Goal: Find contact information: Find contact information

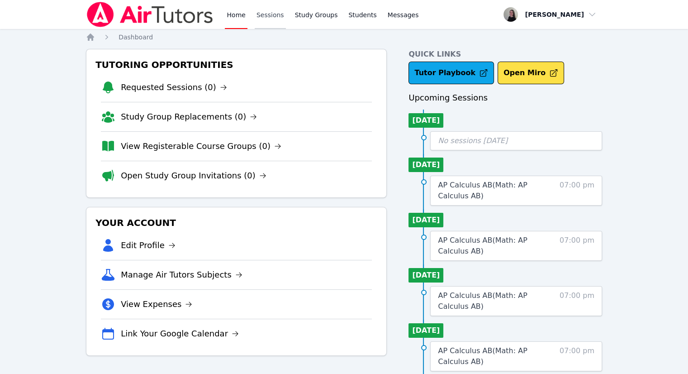
click at [263, 19] on link "Sessions" at bounding box center [270, 14] width 31 height 29
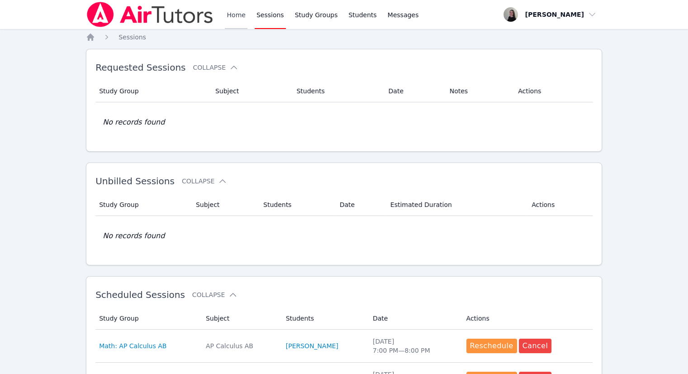
click at [242, 19] on link "Home" at bounding box center [236, 14] width 22 height 29
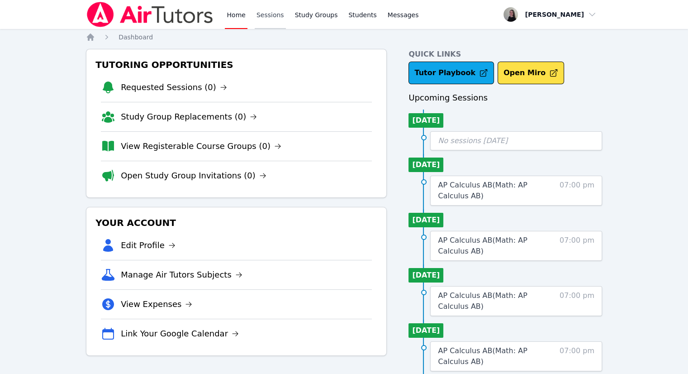
click at [276, 15] on link "Sessions" at bounding box center [270, 14] width 31 height 29
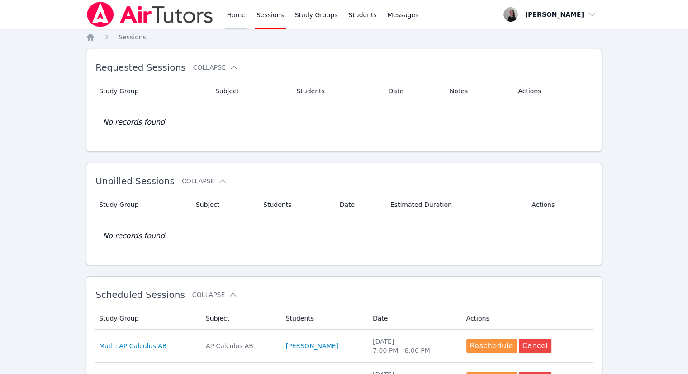
click at [233, 18] on link "Home" at bounding box center [236, 14] width 22 height 29
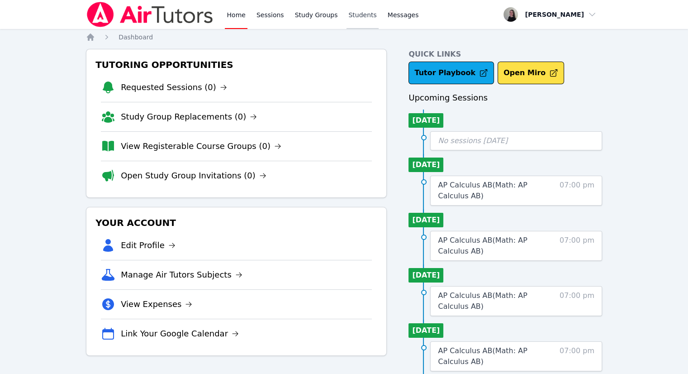
click at [363, 13] on link "Students" at bounding box center [362, 14] width 32 height 29
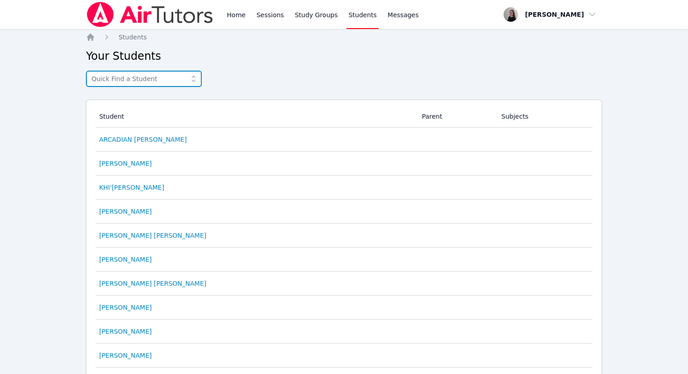
click at [139, 78] on input "text" at bounding box center [144, 79] width 116 height 16
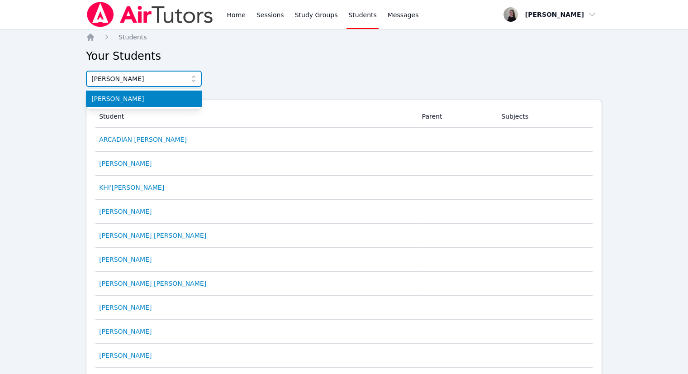
type input "[PERSON_NAME]"
click at [126, 101] on span "[PERSON_NAME]" at bounding box center [143, 98] width 105 height 9
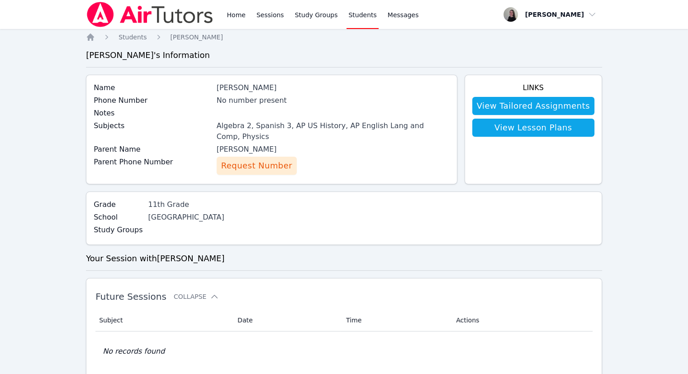
click at [252, 159] on span "Request Number" at bounding box center [256, 165] width 71 height 13
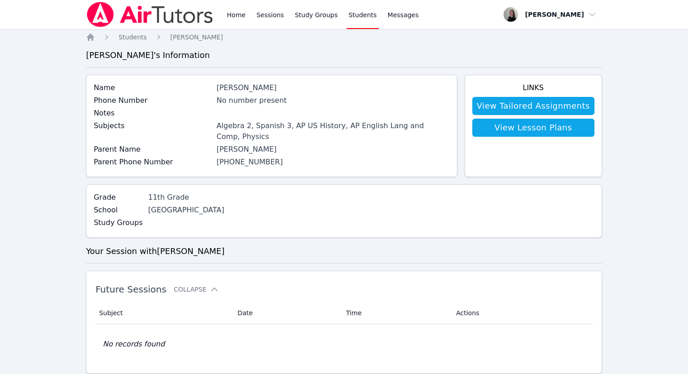
click at [253, 157] on link "(442) 242-6247" at bounding box center [250, 161] width 66 height 9
drag, startPoint x: 272, startPoint y: 149, endPoint x: 217, endPoint y: 156, distance: 56.2
click at [217, 156] on div "Parent Phone Number (442) 242-6247" at bounding box center [271, 162] width 355 height 13
drag, startPoint x: 300, startPoint y: 160, endPoint x: 262, endPoint y: 159, distance: 38.4
click at [300, 160] on div "Name Samuel Apfel Phone Number No number present Notes Subjects Algebra 2, Span…" at bounding box center [271, 126] width 371 height 102
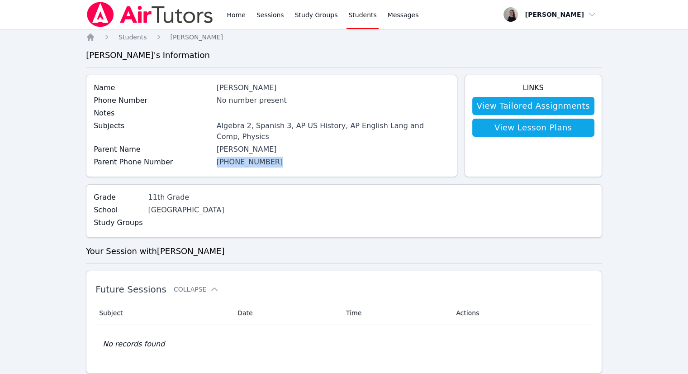
click at [243, 157] on link "(442) 242-6247" at bounding box center [250, 161] width 66 height 9
click at [601, 245] on h3 "Your Session with Samuel" at bounding box center [344, 251] width 516 height 13
click at [132, 39] on span "Students" at bounding box center [132, 36] width 28 height 7
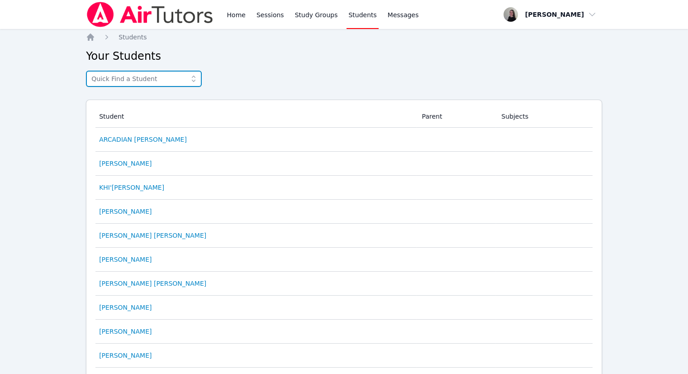
click at [141, 79] on input "text" at bounding box center [144, 79] width 116 height 16
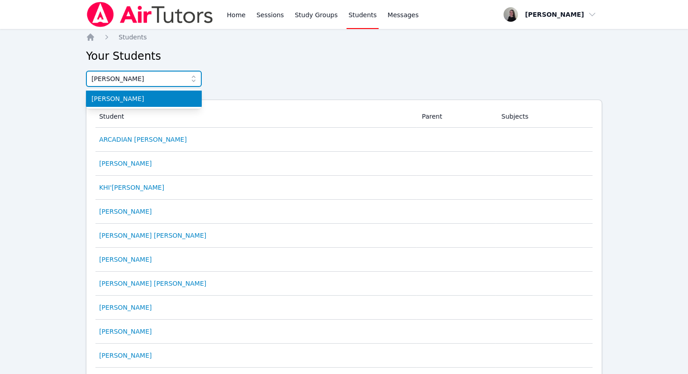
type input "[PERSON_NAME]"
click at [121, 105] on li "[PERSON_NAME]" at bounding box center [144, 98] width 116 height 16
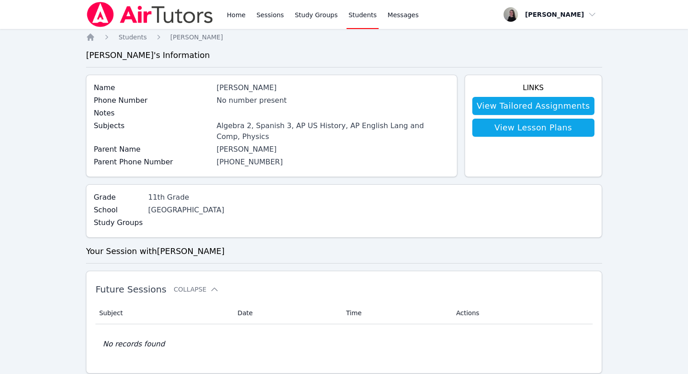
click at [243, 99] on div "No number present" at bounding box center [333, 100] width 233 height 11
drag, startPoint x: 269, startPoint y: 153, endPoint x: 215, endPoint y: 152, distance: 53.8
click at [215, 156] on div "Parent Phone Number (442) 242-6247" at bounding box center [271, 162] width 355 height 13
click at [567, 23] on span "button" at bounding box center [550, 15] width 99 height 20
click at [318, 156] on div "Parent Phone Number (442) 242-6247" at bounding box center [271, 162] width 355 height 13
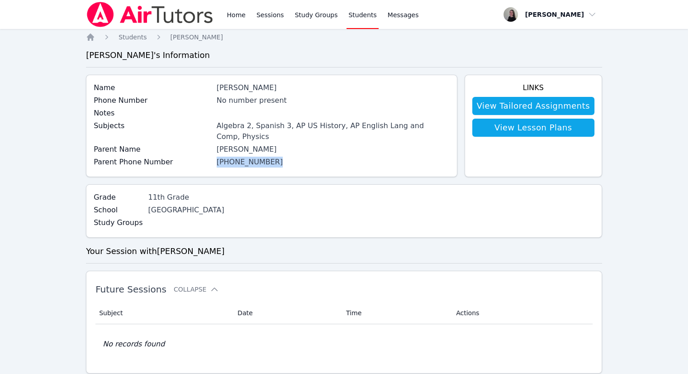
click at [286, 156] on div "(442) 242-6247" at bounding box center [333, 161] width 233 height 11
drag, startPoint x: 273, startPoint y: 154, endPoint x: 217, endPoint y: 152, distance: 56.1
click at [217, 156] on div "Parent Phone Number (442) 242-6247" at bounding box center [271, 162] width 355 height 13
click at [298, 158] on div "Parent Phone Number (442) 242-6247" at bounding box center [271, 162] width 355 height 13
click at [251, 157] on link "(442) 242-6247" at bounding box center [250, 161] width 66 height 9
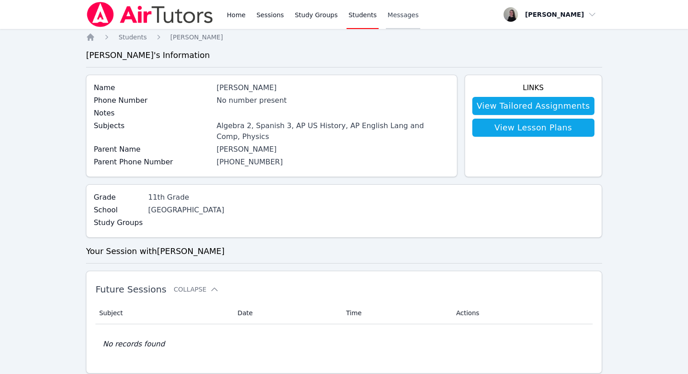
click at [396, 22] on link "Messages" at bounding box center [403, 14] width 35 height 29
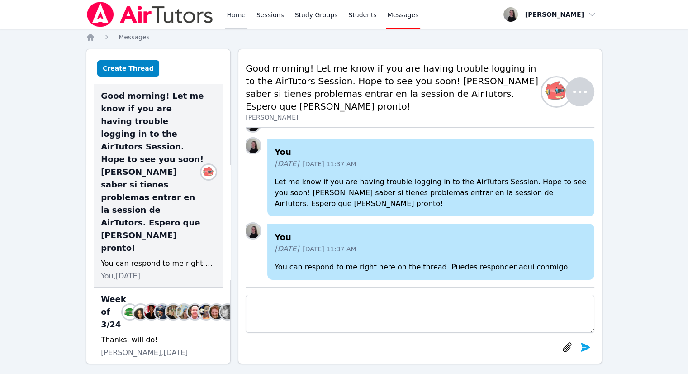
click at [235, 18] on link "Home" at bounding box center [236, 14] width 22 height 29
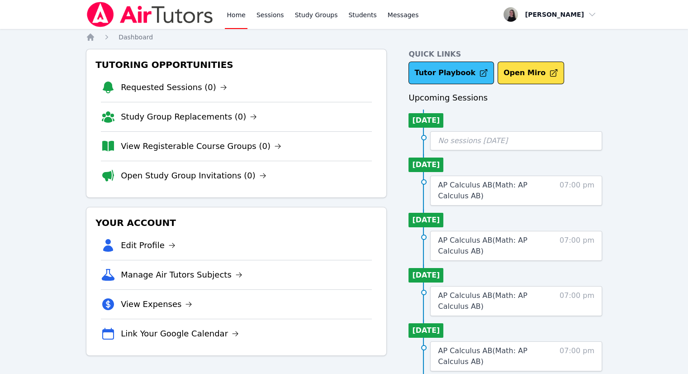
click at [434, 73] on link "Tutor Playbook" at bounding box center [450, 73] width 85 height 23
